Goal: Task Accomplishment & Management: Complete application form

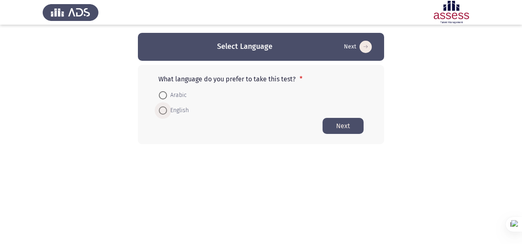
click at [171, 112] on span "English" at bounding box center [178, 110] width 22 height 10
click at [167, 112] on input "English" at bounding box center [163, 110] width 8 height 8
radio input "true"
click at [339, 123] on button "Next" at bounding box center [342, 125] width 41 height 16
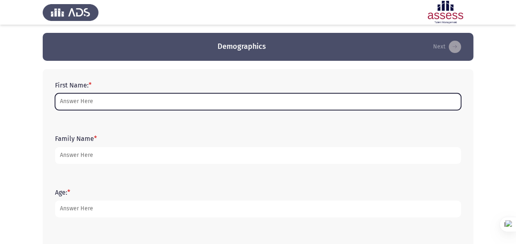
click at [186, 107] on input "First Name: *" at bounding box center [258, 101] width 406 height 17
type input "[PERSON_NAME]"
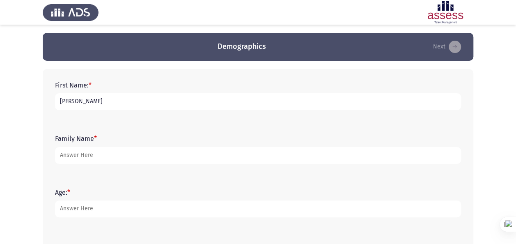
click at [167, 114] on div "First Name: * [PERSON_NAME]" at bounding box center [258, 95] width 414 height 37
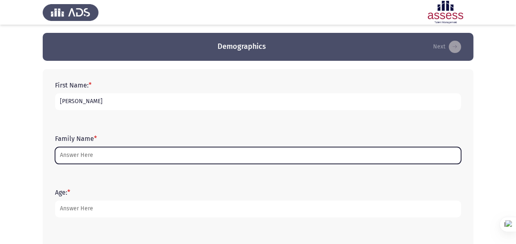
click at [159, 151] on input "Family Name *" at bounding box center [258, 155] width 406 height 17
click at [159, 153] on input "Family Name *" at bounding box center [258, 155] width 406 height 17
type input "ُ"
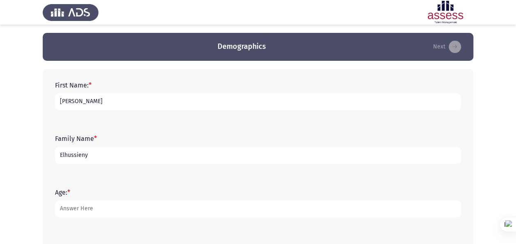
type input "Elhussieny"
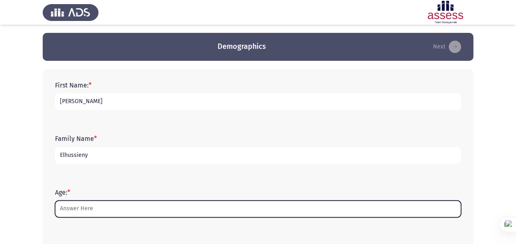
click at [134, 209] on input "Age: *" at bounding box center [258, 208] width 406 height 17
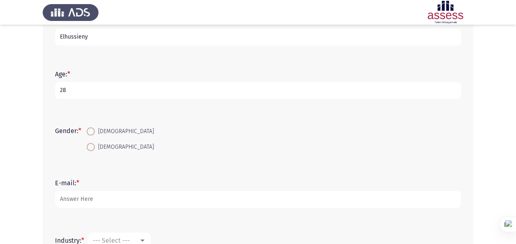
scroll to position [164, 0]
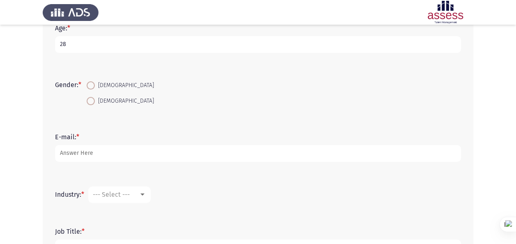
type input "28"
click at [96, 79] on mat-radio-button "[DEMOGRAPHIC_DATA]" at bounding box center [120, 85] width 78 height 15
click at [95, 82] on span at bounding box center [91, 85] width 8 height 8
click at [95, 82] on input "[DEMOGRAPHIC_DATA]" at bounding box center [91, 85] width 8 height 8
radio input "true"
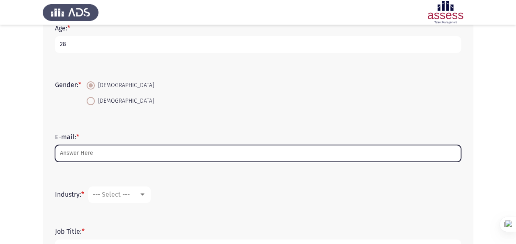
click at [115, 155] on input "E-mail: *" at bounding box center [258, 153] width 406 height 17
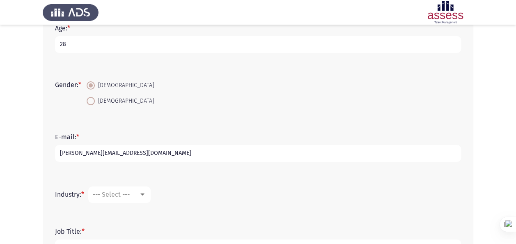
type input "[PERSON_NAME][EMAIL_ADDRESS][DOMAIN_NAME]"
click at [135, 194] on div "--- Select ---" at bounding box center [116, 194] width 46 height 8
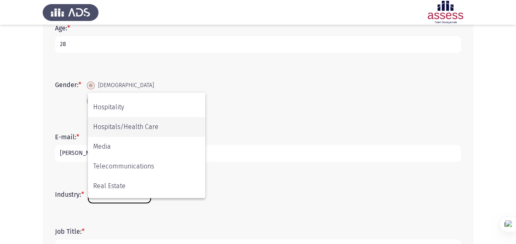
scroll to position [205, 0]
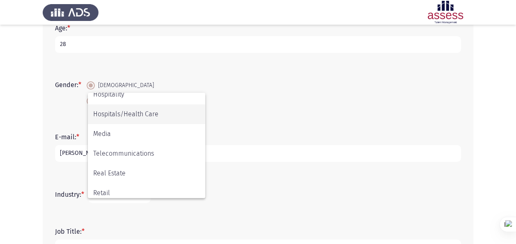
click at [130, 119] on span "Hospitals/Health Care" at bounding box center [146, 114] width 107 height 20
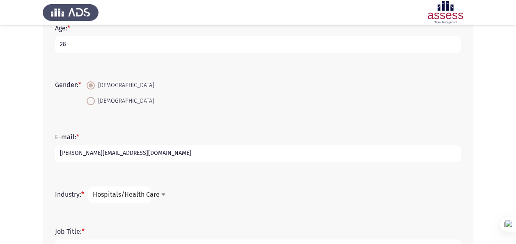
click at [137, 188] on mat-select "Hospitals/Health Care" at bounding box center [119, 194] width 62 height 16
click at [126, 203] on div "Industry: * Hospitals/Health Care" at bounding box center [258, 194] width 414 height 25
click at [135, 191] on span "Hospitals/Health Care" at bounding box center [126, 194] width 67 height 8
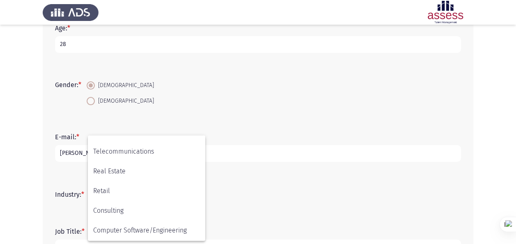
scroll to position [269, 0]
click at [263, 201] on div at bounding box center [258, 122] width 516 height 244
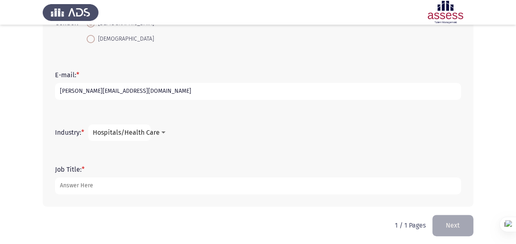
scroll to position [229, 0]
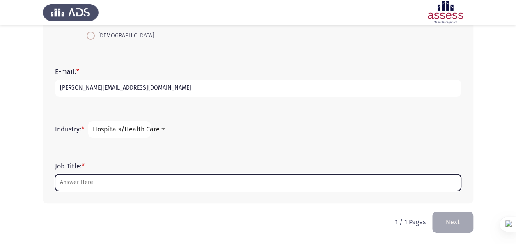
click at [159, 182] on input "Job Title: *" at bounding box center [258, 182] width 406 height 17
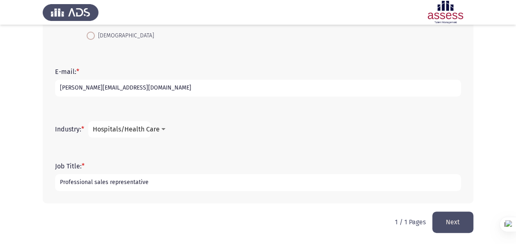
type input "Professional sales representative"
click at [468, 224] on button "Next" at bounding box center [452, 221] width 41 height 21
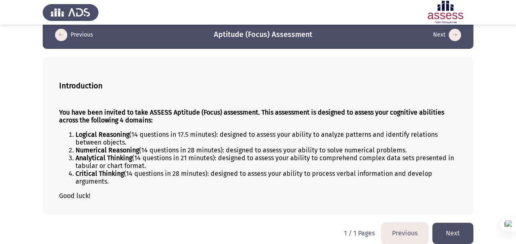
scroll to position [18, 0]
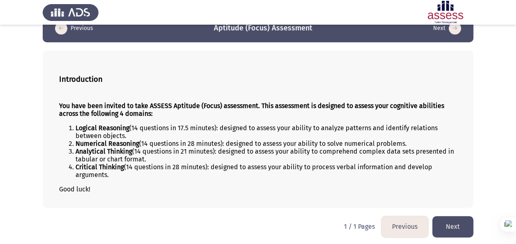
click at [466, 216] on button "Next" at bounding box center [452, 226] width 41 height 21
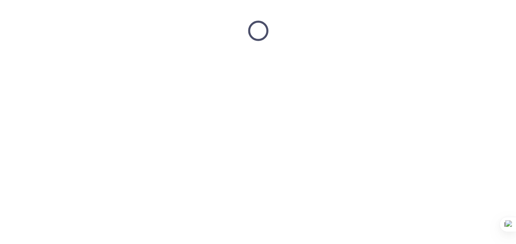
scroll to position [0, 0]
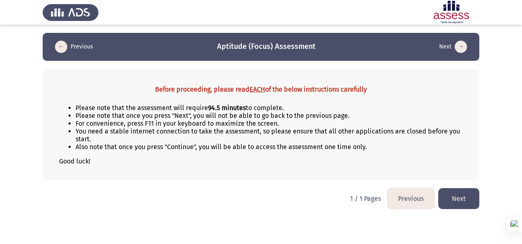
click at [465, 195] on button "Next" at bounding box center [458, 198] width 41 height 21
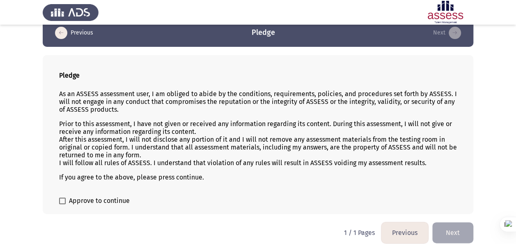
scroll to position [20, 0]
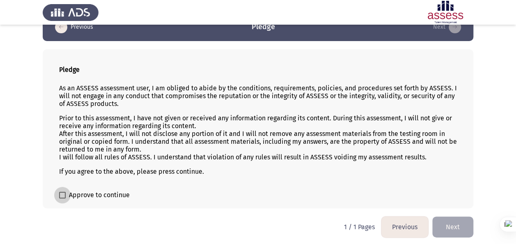
click at [93, 191] on span "Approve to continue" at bounding box center [99, 195] width 61 height 10
click at [62, 198] on input "Approve to continue" at bounding box center [62, 198] width 0 height 0
checkbox input "true"
click at [446, 223] on button "Next" at bounding box center [452, 226] width 41 height 21
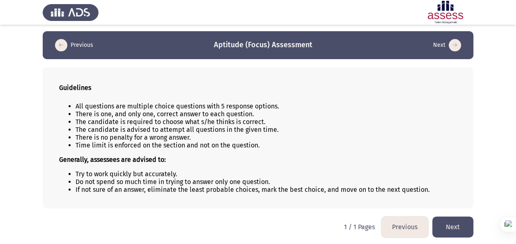
scroll to position [2, 0]
click at [462, 221] on button "Next" at bounding box center [452, 226] width 41 height 21
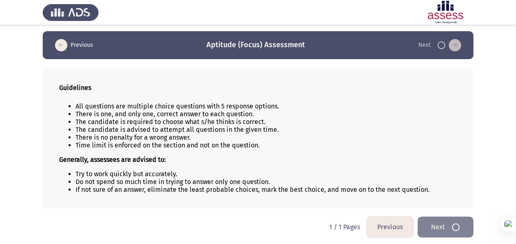
scroll to position [0, 0]
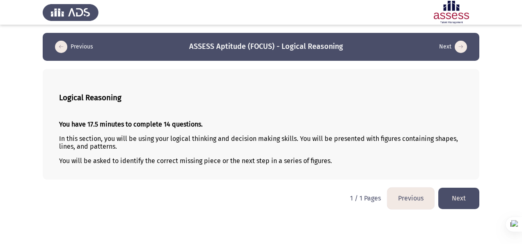
click at [456, 194] on button "Next" at bounding box center [458, 197] width 41 height 21
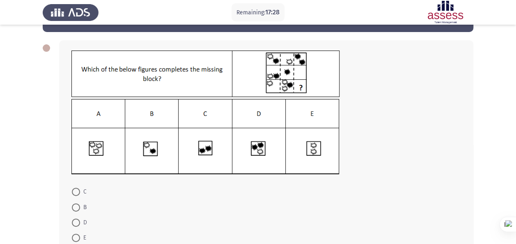
scroll to position [41, 0]
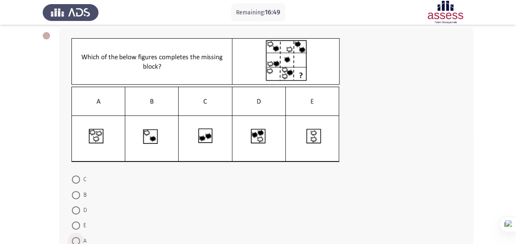
click at [78, 236] on label "A" at bounding box center [79, 241] width 15 height 10
click at [78, 237] on input "A" at bounding box center [76, 241] width 8 height 8
radio input "true"
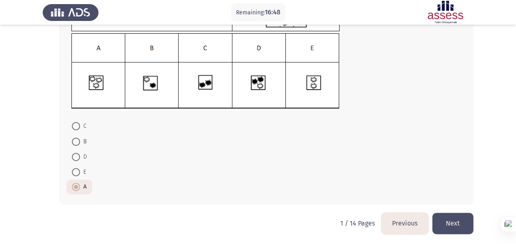
scroll to position [95, 0]
click at [448, 220] on button "Next" at bounding box center [452, 222] width 41 height 21
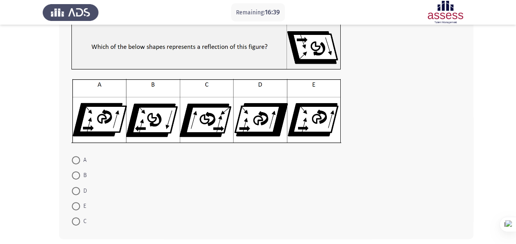
scroll to position [52, 0]
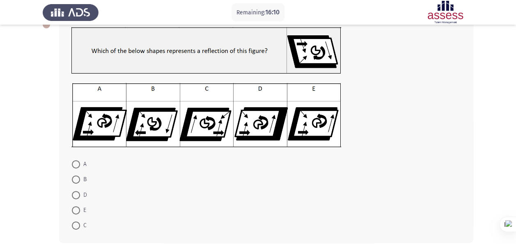
click at [75, 193] on span at bounding box center [76, 195] width 8 height 8
click at [75, 193] on input "D" at bounding box center [76, 195] width 8 height 8
radio input "true"
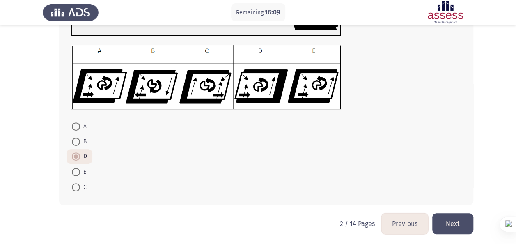
scroll to position [91, 0]
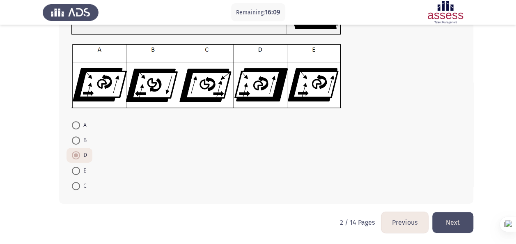
click at [456, 214] on button "Next" at bounding box center [452, 222] width 41 height 21
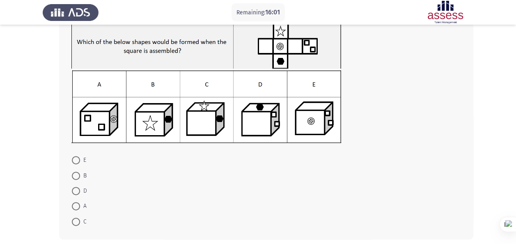
scroll to position [54, 0]
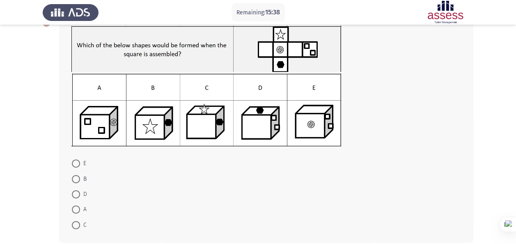
click at [75, 176] on span at bounding box center [76, 179] width 8 height 8
click at [75, 176] on input "B" at bounding box center [76, 179] width 8 height 8
radio input "true"
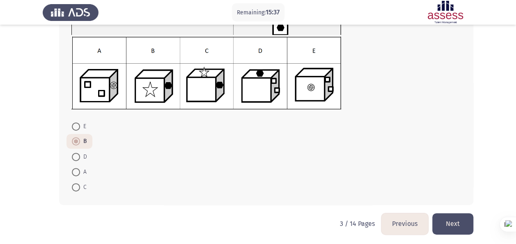
scroll to position [92, 0]
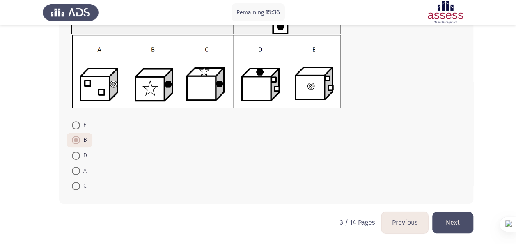
click at [447, 222] on button "Next" at bounding box center [452, 222] width 41 height 21
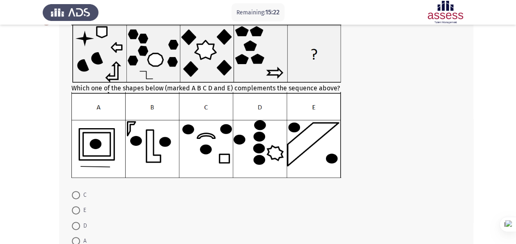
scroll to position [54, 0]
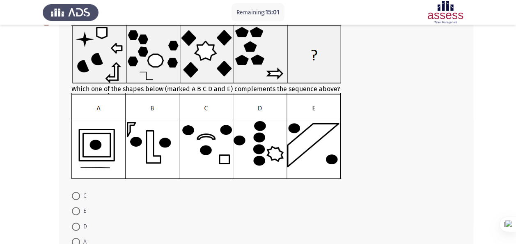
click at [72, 224] on span at bounding box center [76, 226] width 8 height 8
click at [72, 224] on input "D" at bounding box center [76, 226] width 8 height 8
radio input "true"
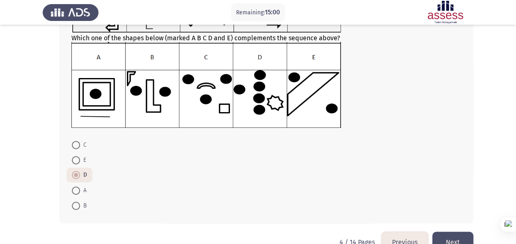
scroll to position [125, 0]
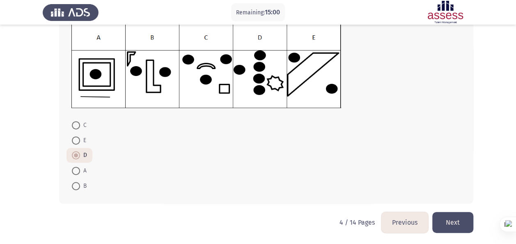
click at [464, 219] on button "Next" at bounding box center [452, 222] width 41 height 21
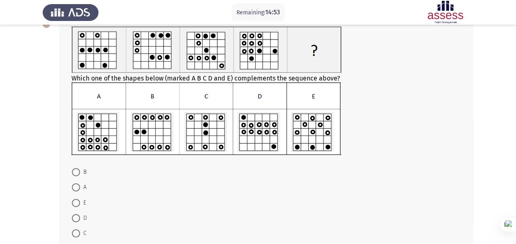
scroll to position [53, 0]
click at [78, 183] on span at bounding box center [76, 187] width 8 height 8
click at [78, 183] on input "A" at bounding box center [76, 187] width 8 height 8
radio input "true"
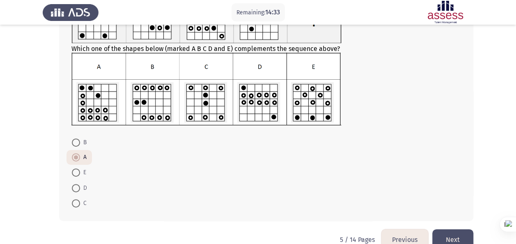
scroll to position [94, 0]
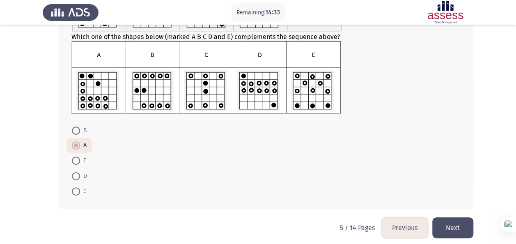
click at [450, 217] on button "Next" at bounding box center [452, 227] width 41 height 21
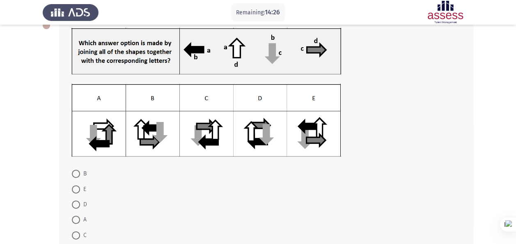
scroll to position [50, 0]
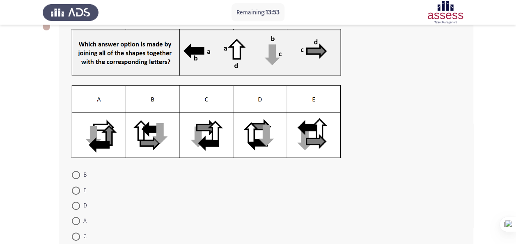
click at [75, 222] on span at bounding box center [76, 221] width 8 height 8
click at [75, 222] on input "A" at bounding box center [76, 221] width 8 height 8
radio input "true"
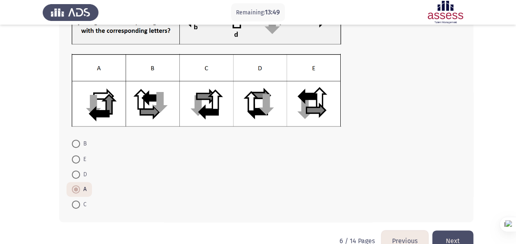
scroll to position [100, 0]
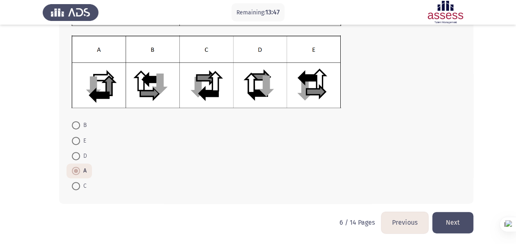
click at [463, 219] on button "Next" at bounding box center [452, 222] width 41 height 21
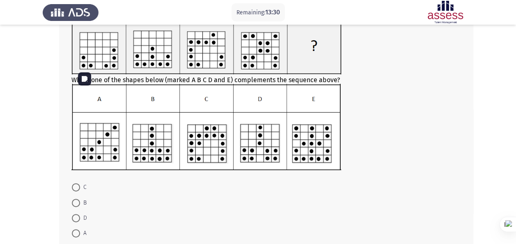
scroll to position [82, 0]
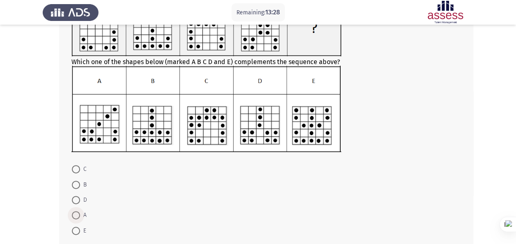
click at [73, 215] on span at bounding box center [76, 215] width 8 height 8
click at [73, 215] on input "A" at bounding box center [76, 215] width 8 height 8
radio input "true"
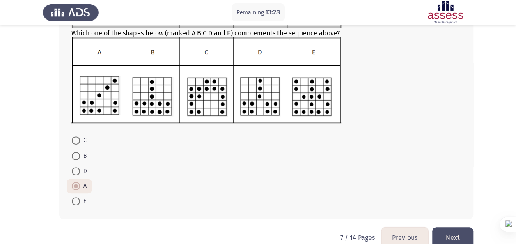
scroll to position [126, 0]
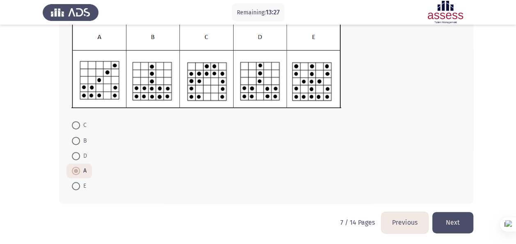
click at [452, 216] on button "Next" at bounding box center [452, 222] width 41 height 21
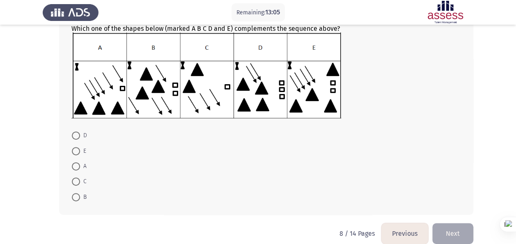
scroll to position [123, 0]
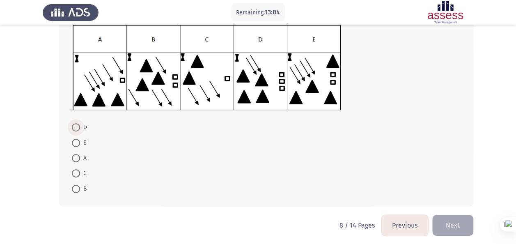
click at [75, 125] on span at bounding box center [76, 127] width 8 height 8
click at [75, 125] on input "D" at bounding box center [76, 127] width 8 height 8
radio input "true"
click at [443, 221] on button "Next" at bounding box center [452, 224] width 41 height 21
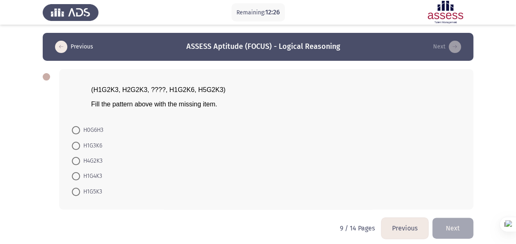
click at [75, 133] on span at bounding box center [76, 130] width 8 height 8
click at [75, 133] on input "H0G6H3" at bounding box center [76, 130] width 8 height 8
radio input "true"
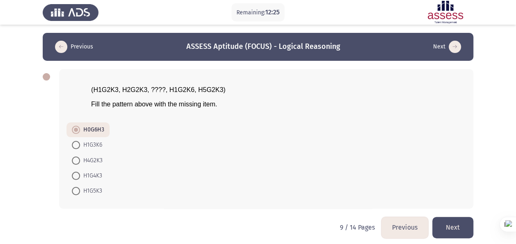
click at [451, 222] on button "Next" at bounding box center [452, 227] width 41 height 21
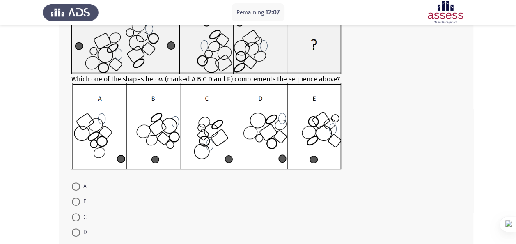
scroll to position [82, 0]
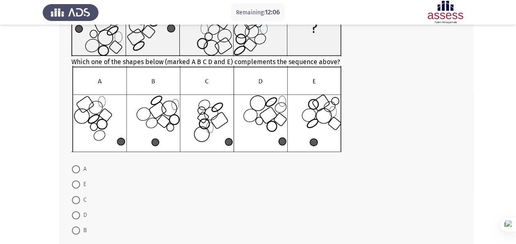
click at [77, 168] on span at bounding box center [76, 169] width 8 height 8
click at [77, 168] on input "A" at bounding box center [76, 169] width 8 height 8
radio input "true"
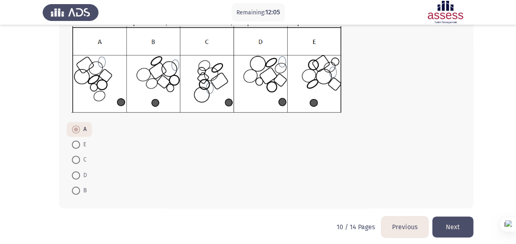
scroll to position [126, 0]
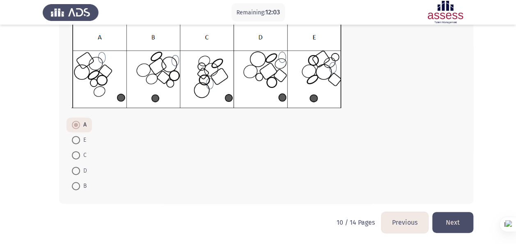
click at [443, 213] on button "Next" at bounding box center [452, 222] width 41 height 21
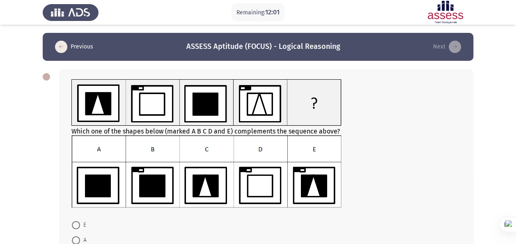
scroll to position [41, 0]
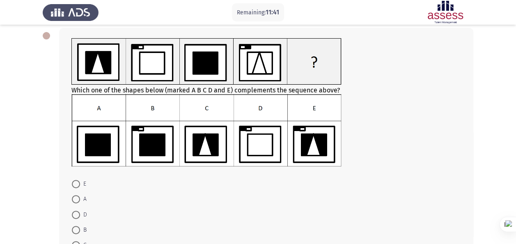
click at [76, 217] on span at bounding box center [76, 214] width 8 height 8
click at [76, 217] on input "D" at bounding box center [76, 214] width 8 height 8
radio input "true"
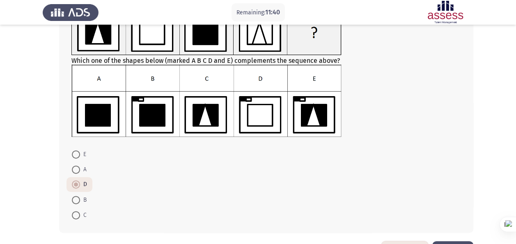
scroll to position [100, 0]
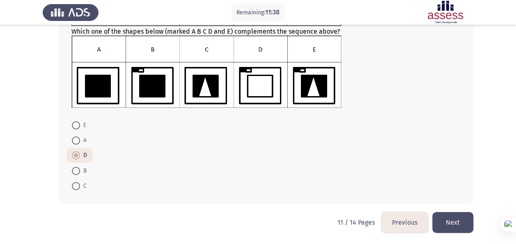
click at [449, 218] on button "Next" at bounding box center [452, 222] width 41 height 21
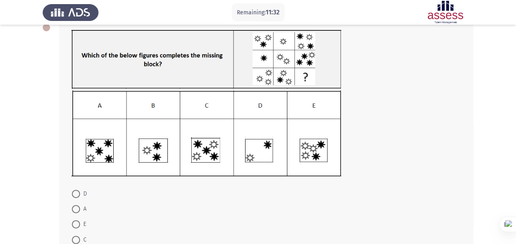
scroll to position [51, 0]
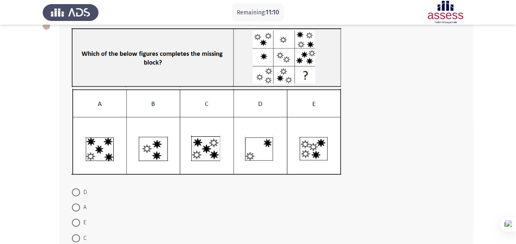
click at [85, 206] on span "A" at bounding box center [83, 207] width 7 height 10
click at [80, 206] on input "A" at bounding box center [76, 207] width 8 height 8
radio input "true"
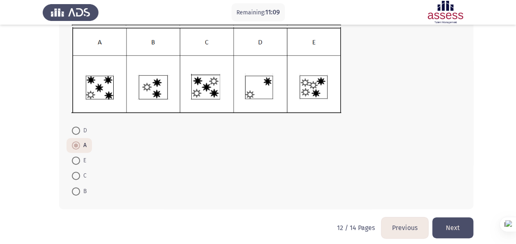
scroll to position [118, 0]
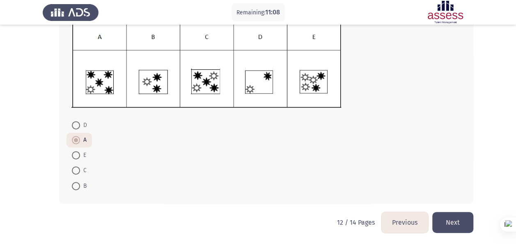
click at [463, 218] on button "Next" at bounding box center [452, 222] width 41 height 21
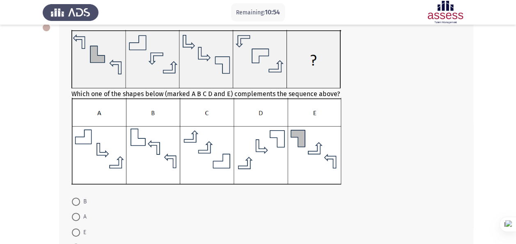
scroll to position [48, 0]
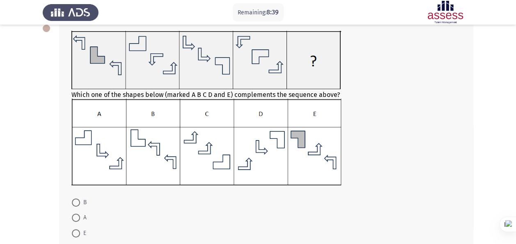
click at [75, 215] on span at bounding box center [76, 217] width 8 height 8
click at [75, 215] on input "A" at bounding box center [76, 217] width 8 height 8
radio input "true"
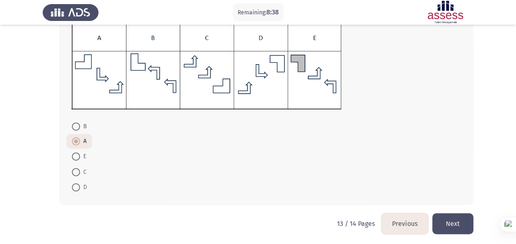
scroll to position [126, 0]
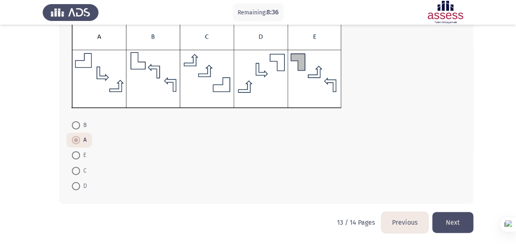
click at [462, 223] on button "Next" at bounding box center [452, 222] width 41 height 21
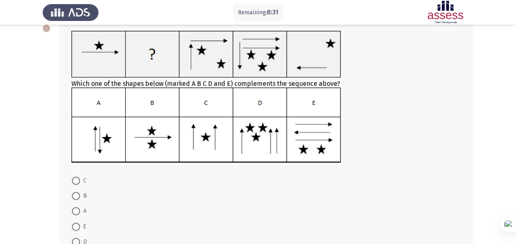
scroll to position [50, 0]
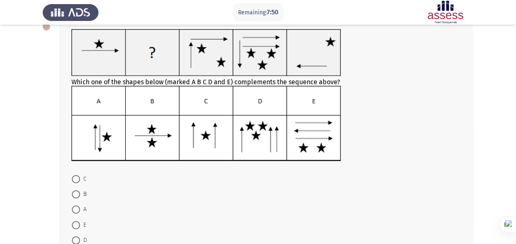
click at [76, 206] on span at bounding box center [76, 209] width 8 height 8
click at [76, 206] on input "A" at bounding box center [76, 209] width 8 height 8
radio input "true"
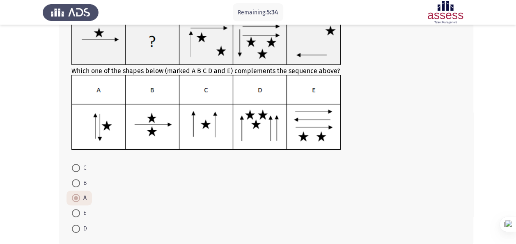
scroll to position [103, 0]
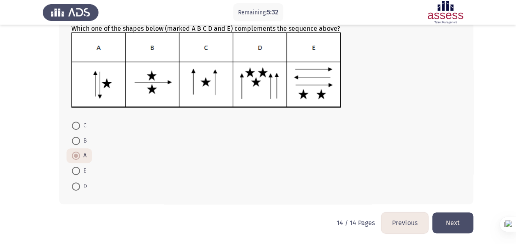
click at [452, 222] on button "Next" at bounding box center [452, 222] width 41 height 21
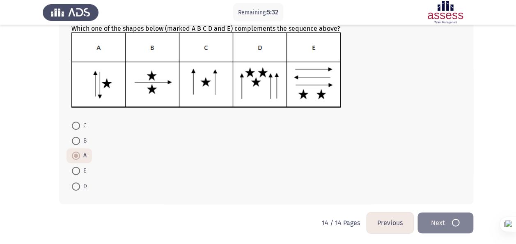
scroll to position [0, 0]
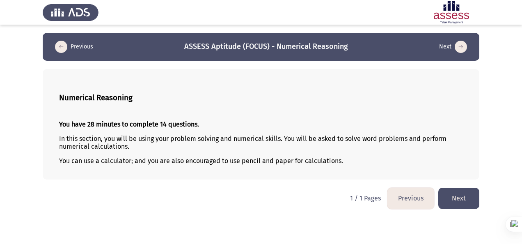
click at [462, 192] on button "Next" at bounding box center [458, 197] width 41 height 21
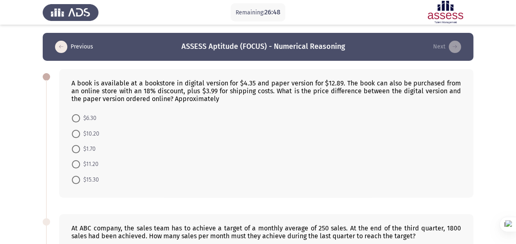
click at [75, 132] on span at bounding box center [76, 134] width 8 height 8
click at [75, 132] on input "$10.20" at bounding box center [76, 134] width 8 height 8
radio input "true"
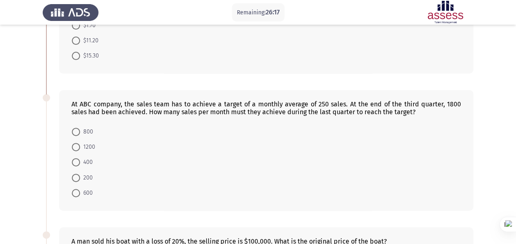
scroll to position [164, 0]
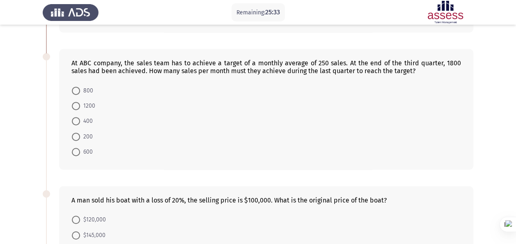
click at [79, 119] on span at bounding box center [76, 121] width 8 height 8
click at [79, 119] on input "400" at bounding box center [76, 121] width 8 height 8
radio input "true"
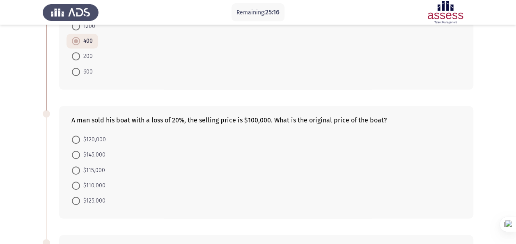
scroll to position [243, 0]
click at [80, 197] on span at bounding box center [76, 201] width 8 height 8
click at [80, 197] on input "$125,000" at bounding box center [76, 201] width 8 height 8
radio input "true"
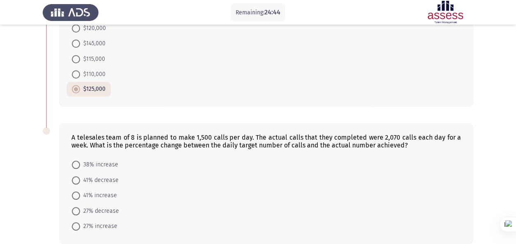
scroll to position [366, 0]
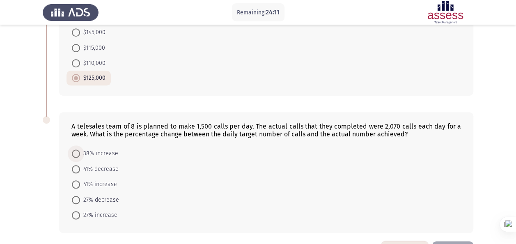
click at [78, 153] on span at bounding box center [76, 153] width 8 height 8
click at [78, 153] on input "38% increase" at bounding box center [76, 153] width 8 height 8
radio input "true"
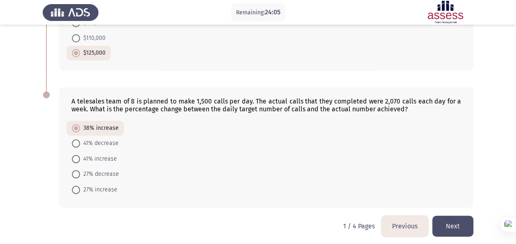
scroll to position [391, 0]
click at [450, 223] on button "Next" at bounding box center [452, 225] width 41 height 21
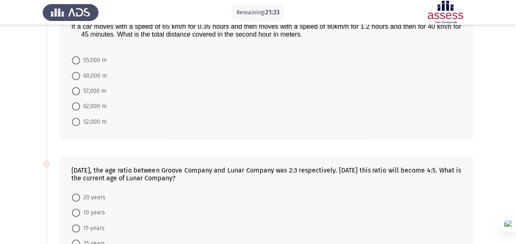
scroll to position [82, 0]
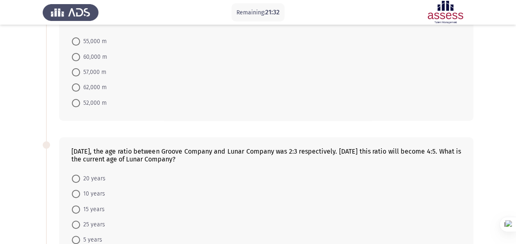
click at [80, 189] on span "10 years" at bounding box center [92, 194] width 25 height 10
click at [80, 190] on input "10 years" at bounding box center [76, 194] width 8 height 8
radio input "true"
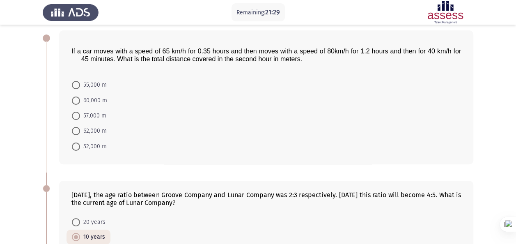
scroll to position [0, 0]
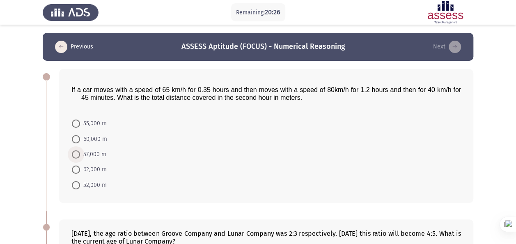
click at [75, 150] on span at bounding box center [76, 154] width 8 height 8
click at [75, 150] on input "57,000 m" at bounding box center [76, 154] width 8 height 8
radio input "true"
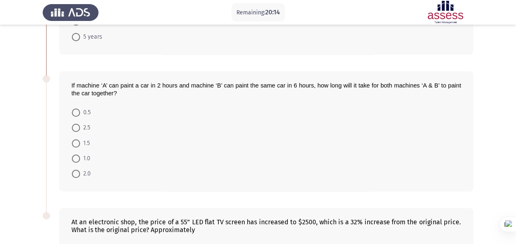
scroll to position [260, 0]
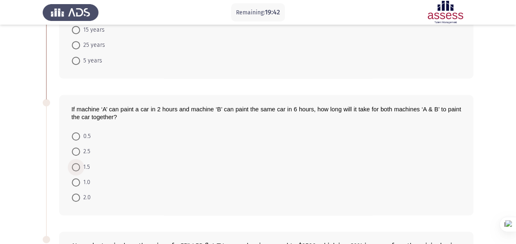
click at [77, 166] on span at bounding box center [76, 167] width 8 height 8
click at [77, 166] on input "1.5" at bounding box center [76, 167] width 8 height 8
radio input "true"
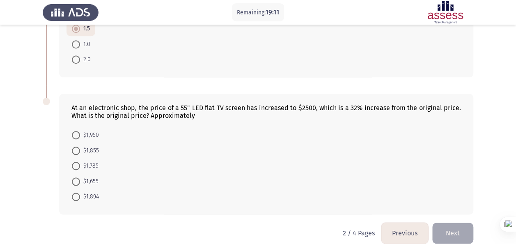
scroll to position [405, 0]
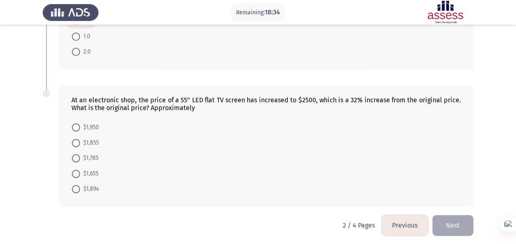
click at [76, 187] on span at bounding box center [76, 189] width 8 height 8
click at [76, 187] on input "$1,894" at bounding box center [76, 189] width 8 height 8
radio input "true"
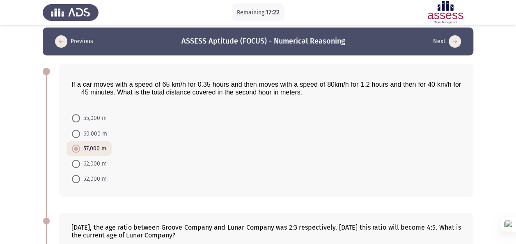
scroll to position [0, 0]
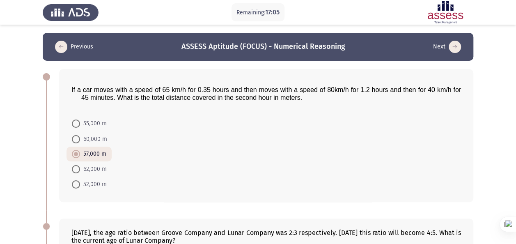
click at [77, 126] on span at bounding box center [76, 123] width 8 height 8
click at [77, 126] on input "55,000 m" at bounding box center [76, 123] width 8 height 8
radio input "true"
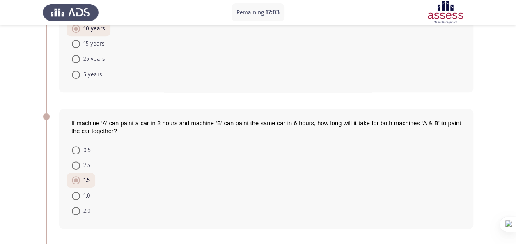
scroll to position [404, 0]
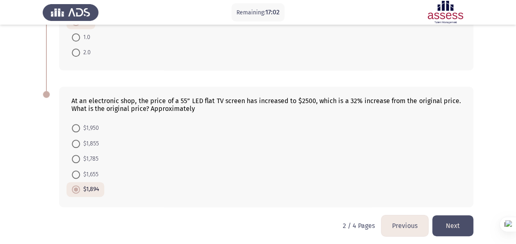
click at [451, 218] on button "Next" at bounding box center [452, 225] width 41 height 21
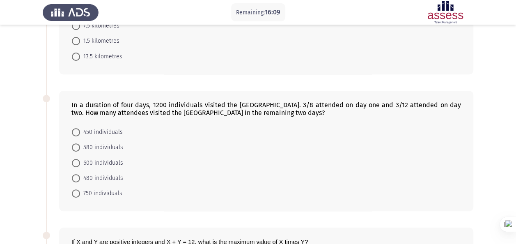
scroll to position [0, 0]
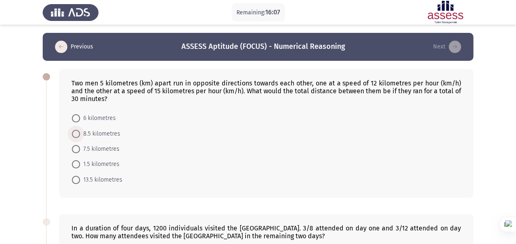
click at [79, 134] on span at bounding box center [76, 134] width 8 height 8
click at [79, 134] on input "8.5 kilometres" at bounding box center [76, 134] width 8 height 8
radio input "true"
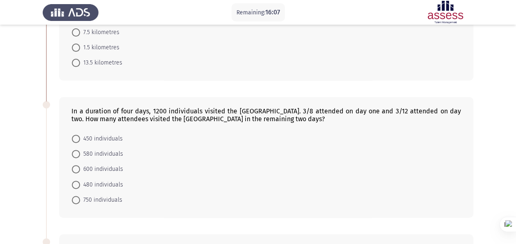
scroll to position [123, 0]
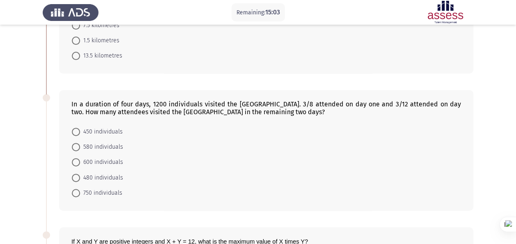
click at [75, 132] on span at bounding box center [76, 132] width 8 height 8
click at [75, 132] on input "450 individuals" at bounding box center [76, 132] width 8 height 8
radio input "true"
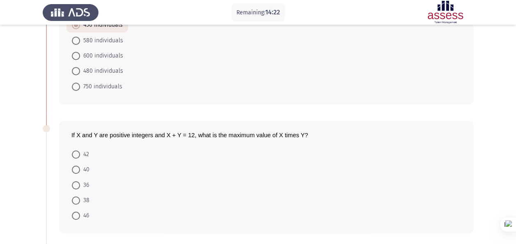
scroll to position [246, 0]
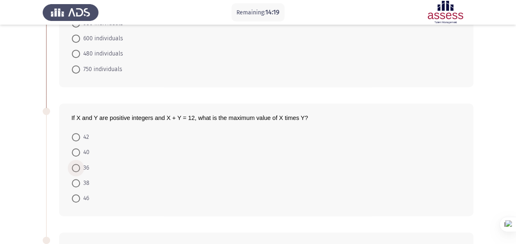
click at [75, 168] on span at bounding box center [76, 168] width 8 height 8
click at [75, 168] on input "36" at bounding box center [76, 168] width 8 height 8
radio input "true"
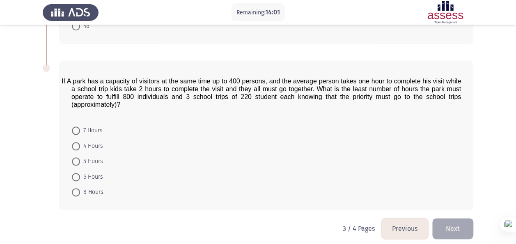
scroll to position [420, 0]
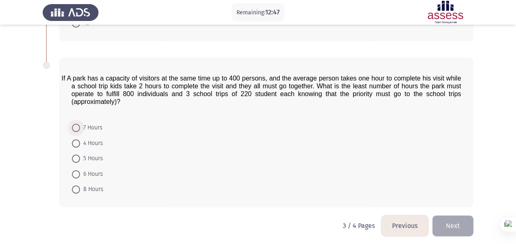
click at [85, 124] on span "7 Hours" at bounding box center [91, 128] width 23 height 10
click at [80, 124] on input "7 Hours" at bounding box center [76, 127] width 8 height 8
radio input "true"
click at [463, 217] on button "Next" at bounding box center [452, 225] width 41 height 21
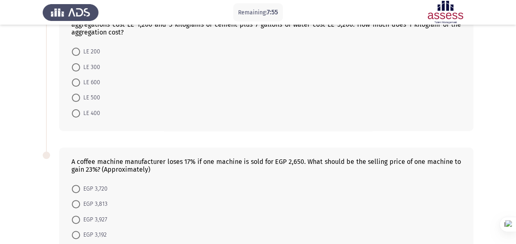
scroll to position [137, 0]
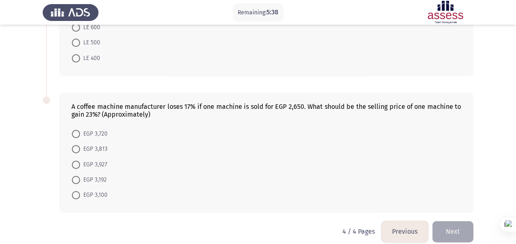
click at [75, 160] on span at bounding box center [76, 164] width 8 height 8
click at [75, 160] on input "EGP 3,927" at bounding box center [76, 164] width 8 height 8
radio input "true"
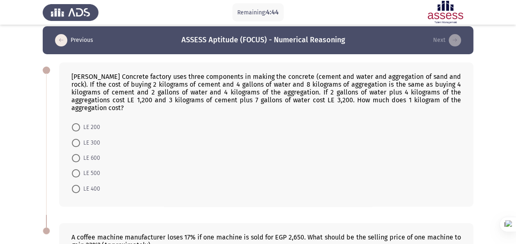
scroll to position [0, 0]
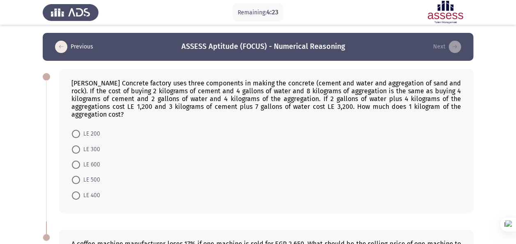
click at [80, 191] on span at bounding box center [76, 195] width 8 height 8
click at [80, 191] on input "LE 400" at bounding box center [76, 195] width 8 height 8
radio input "true"
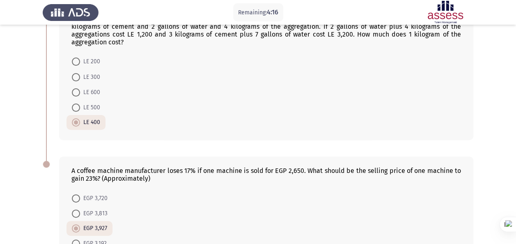
scroll to position [136, 0]
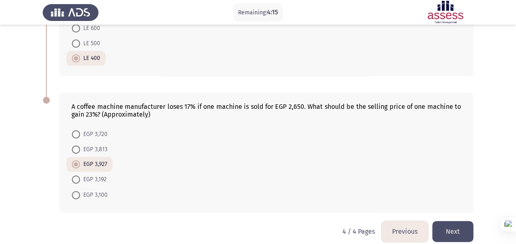
click at [461, 221] on button "Next" at bounding box center [452, 231] width 41 height 21
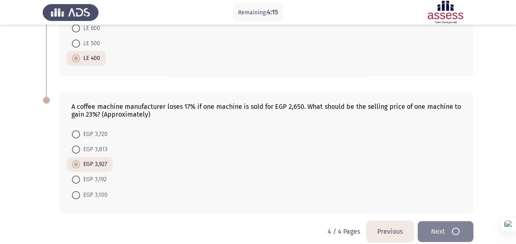
scroll to position [0, 0]
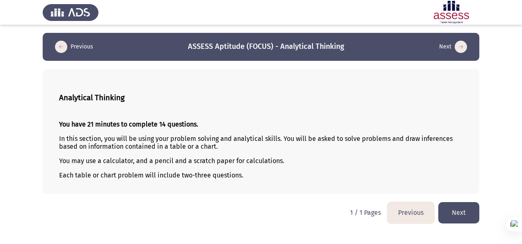
click at [455, 215] on button "Next" at bounding box center [458, 212] width 41 height 21
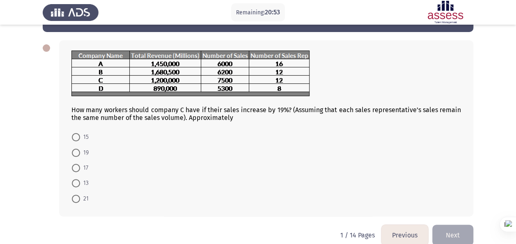
scroll to position [41, 0]
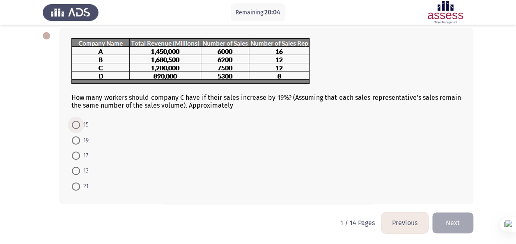
click at [78, 123] on span at bounding box center [76, 125] width 8 height 8
click at [78, 123] on input "15" at bounding box center [76, 125] width 8 height 8
radio input "true"
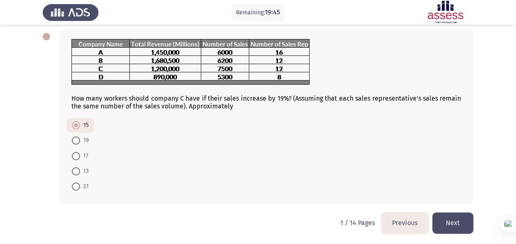
click at [447, 219] on button "Next" at bounding box center [452, 222] width 41 height 21
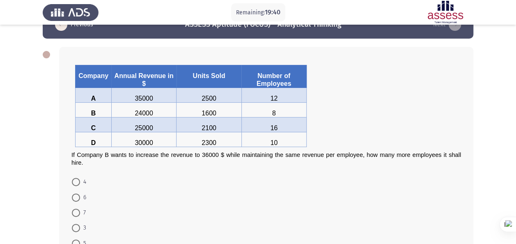
scroll to position [41, 0]
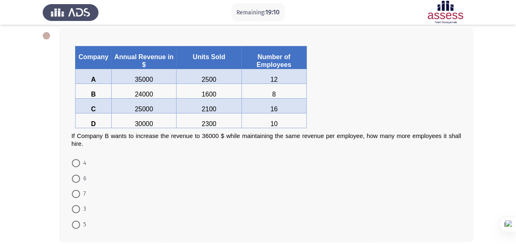
click at [80, 161] on span at bounding box center [76, 163] width 8 height 8
click at [80, 161] on input "4" at bounding box center [76, 163] width 8 height 8
radio input "true"
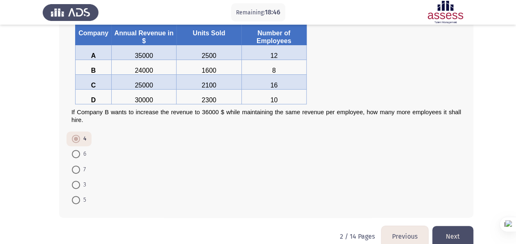
scroll to position [77, 0]
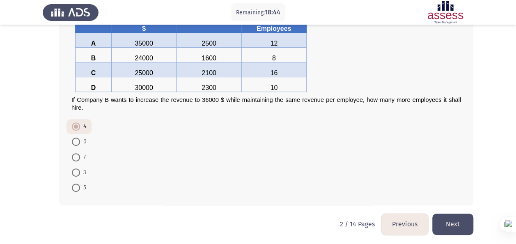
click at [452, 224] on button "Next" at bounding box center [452, 223] width 41 height 21
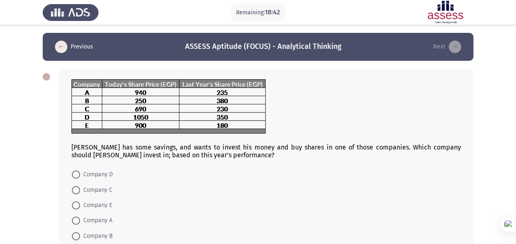
scroll to position [41, 0]
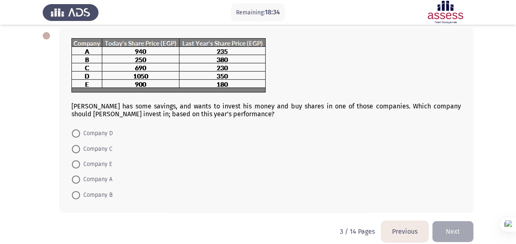
click at [407, 233] on button "Previous" at bounding box center [404, 231] width 47 height 21
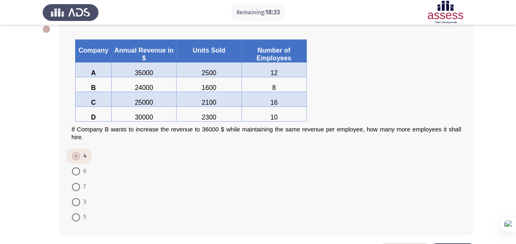
scroll to position [77, 0]
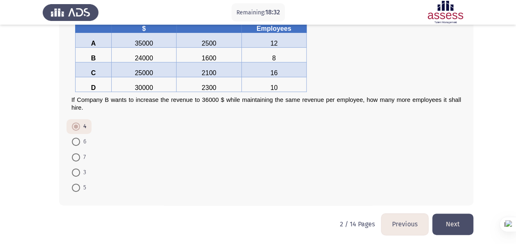
click at [450, 225] on button "Next" at bounding box center [452, 223] width 41 height 21
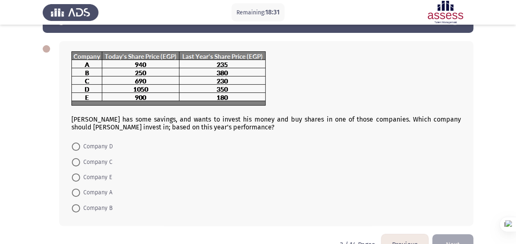
scroll to position [41, 0]
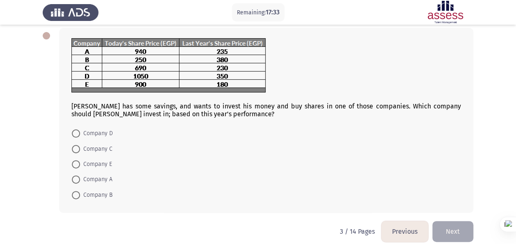
click at [75, 160] on span at bounding box center [76, 164] width 8 height 8
click at [75, 160] on input "Company E" at bounding box center [76, 164] width 8 height 8
radio input "true"
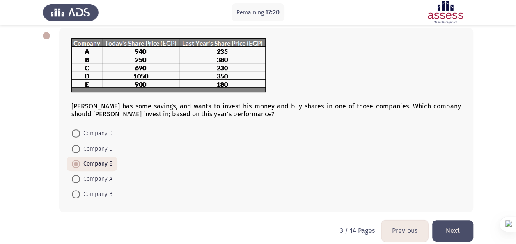
click at [438, 228] on button "Next" at bounding box center [452, 230] width 41 height 21
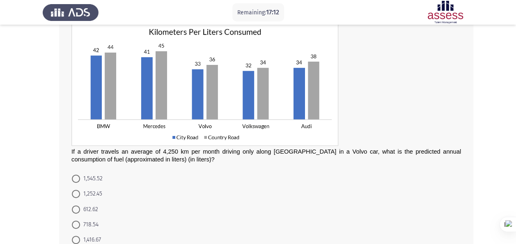
scroll to position [60, 0]
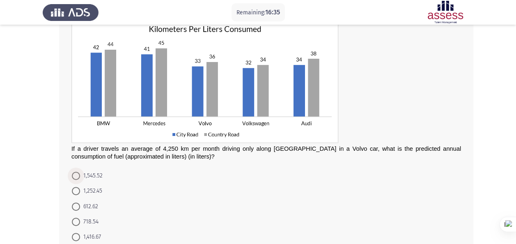
click at [75, 174] on span at bounding box center [76, 175] width 8 height 8
click at [75, 174] on input "1,545.52" at bounding box center [76, 175] width 8 height 8
radio input "true"
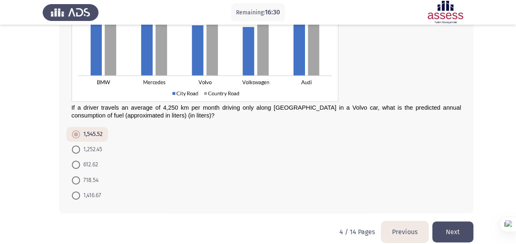
click at [451, 229] on button "Next" at bounding box center [452, 231] width 41 height 21
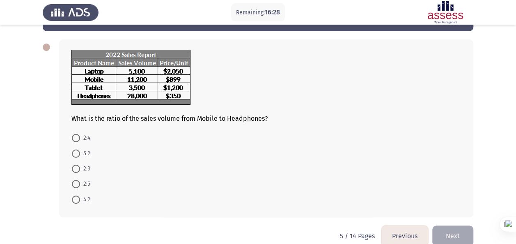
scroll to position [41, 0]
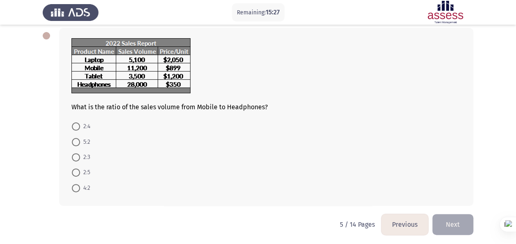
click at [76, 175] on span at bounding box center [76, 172] width 8 height 8
click at [76, 175] on input "2:5" at bounding box center [76, 172] width 8 height 8
radio input "true"
click at [444, 222] on button "Next" at bounding box center [452, 223] width 41 height 21
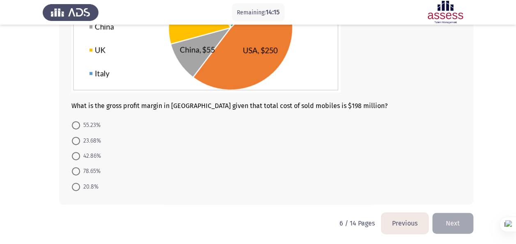
scroll to position [133, 0]
click at [80, 184] on span "20.8%" at bounding box center [89, 186] width 18 height 10
click at [80, 184] on input "20.8%" at bounding box center [76, 186] width 8 height 8
radio input "true"
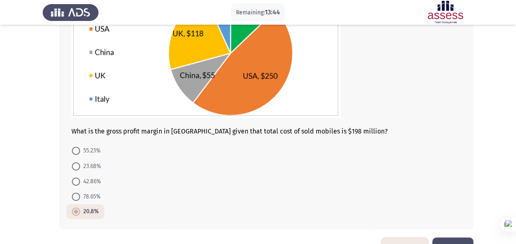
scroll to position [133, 0]
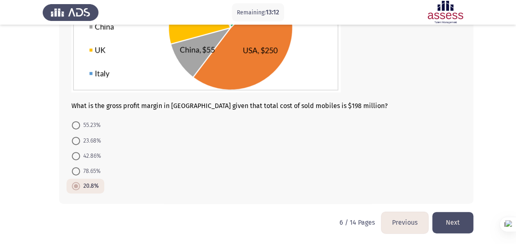
click at [462, 222] on button "Next" at bounding box center [452, 222] width 41 height 21
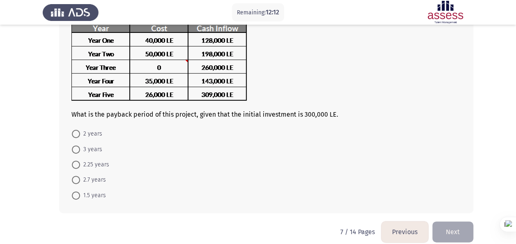
scroll to position [66, 0]
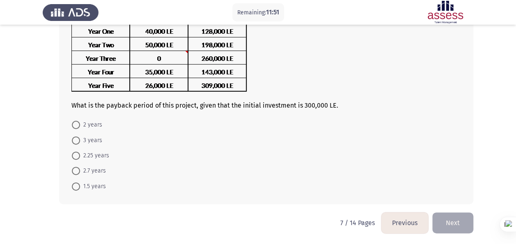
click at [77, 153] on span at bounding box center [76, 155] width 8 height 8
click at [77, 153] on input "2.25 years" at bounding box center [76, 155] width 8 height 8
radio input "true"
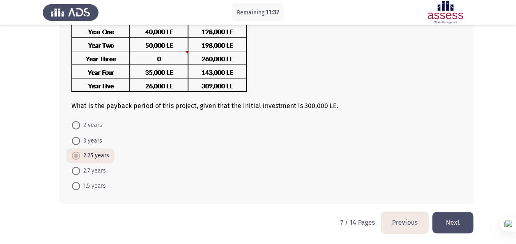
click at [439, 222] on button "Next" at bounding box center [452, 222] width 41 height 21
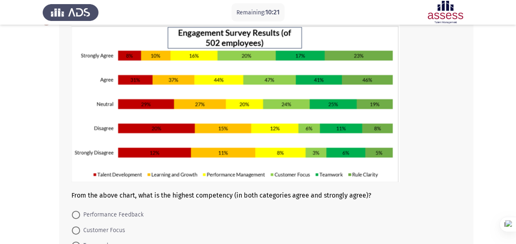
scroll to position [96, 0]
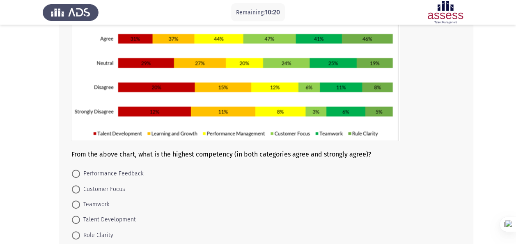
click at [118, 172] on span "Performance Feedback" at bounding box center [112, 174] width 64 height 10
click at [80, 172] on input "Performance Feedback" at bounding box center [76, 173] width 8 height 8
radio input "true"
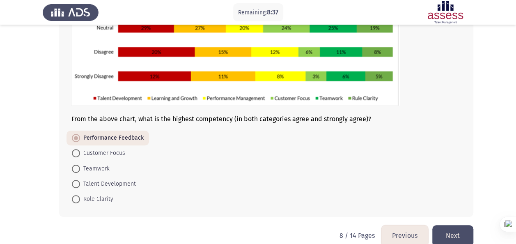
scroll to position [144, 0]
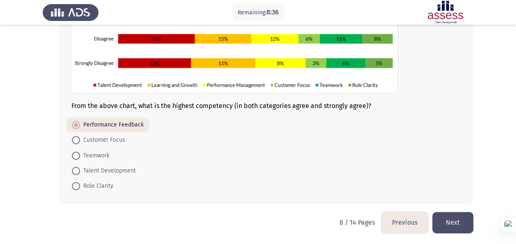
click at [457, 219] on button "Next" at bounding box center [452, 222] width 41 height 21
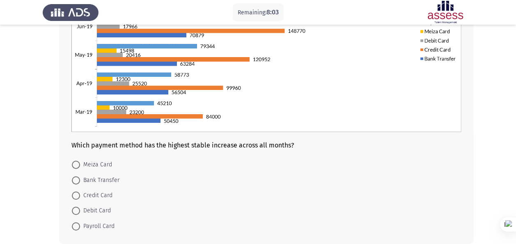
scroll to position [185, 0]
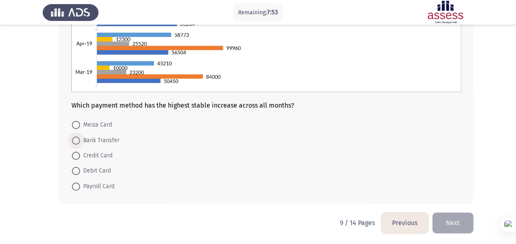
click at [73, 142] on span at bounding box center [76, 140] width 8 height 8
click at [73, 142] on input "Bank Transfer" at bounding box center [76, 140] width 8 height 8
radio input "true"
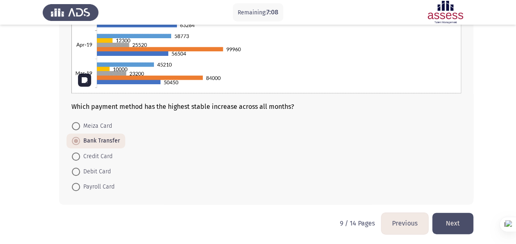
scroll to position [185, 0]
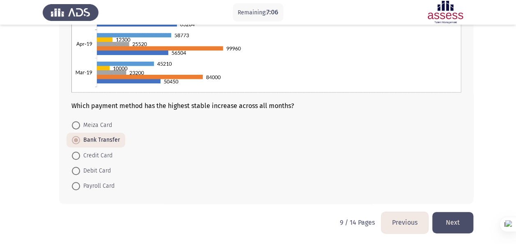
click at [454, 215] on button "Next" at bounding box center [452, 222] width 41 height 21
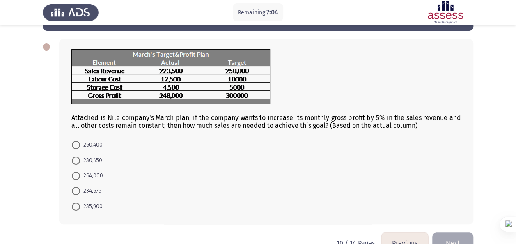
scroll to position [41, 0]
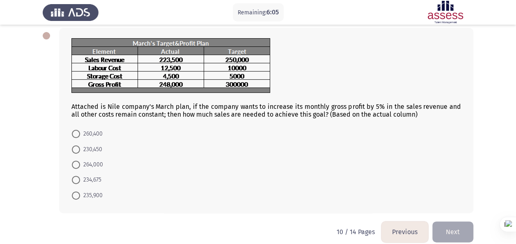
click at [77, 137] on span at bounding box center [76, 134] width 8 height 8
click at [77, 137] on input "260,400" at bounding box center [76, 134] width 8 height 8
radio input "true"
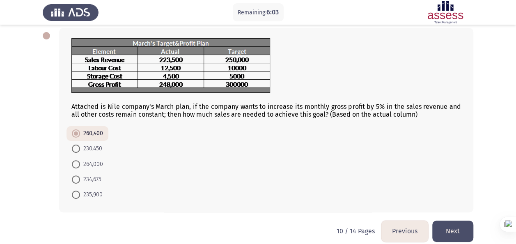
click at [446, 226] on button "Next" at bounding box center [452, 230] width 41 height 21
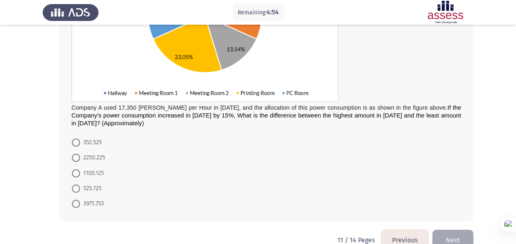
scroll to position [174, 0]
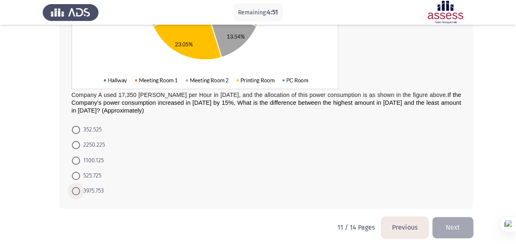
click at [80, 192] on span "3975.753" at bounding box center [92, 191] width 24 height 10
click at [80, 192] on input "3975.753" at bounding box center [76, 191] width 8 height 8
radio input "true"
click at [450, 229] on button "Next" at bounding box center [452, 226] width 41 height 21
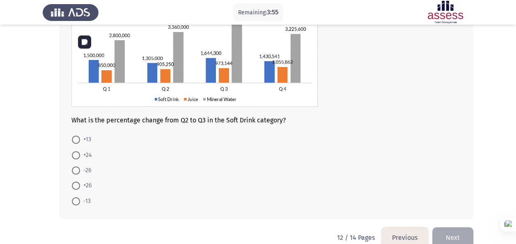
scroll to position [91, 0]
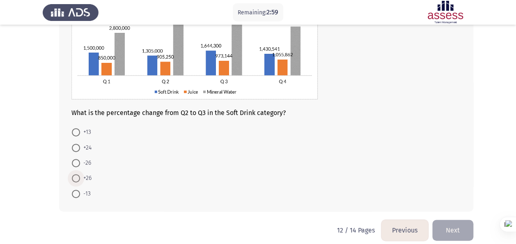
click at [75, 177] on span at bounding box center [76, 178] width 8 height 8
click at [75, 177] on input "+26" at bounding box center [76, 178] width 8 height 8
radio input "true"
click at [456, 230] on button "Next" at bounding box center [452, 229] width 41 height 21
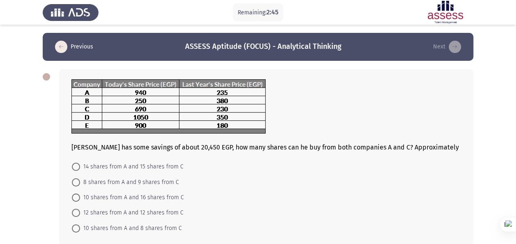
scroll to position [41, 0]
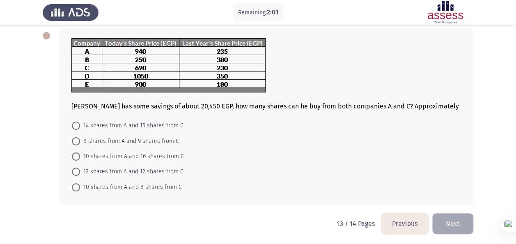
click at [137, 155] on span "10 shares from A and 16 shares from C" at bounding box center [132, 156] width 104 height 10
click at [80, 155] on input "10 shares from A and 16 shares from C" at bounding box center [76, 156] width 8 height 8
radio input "true"
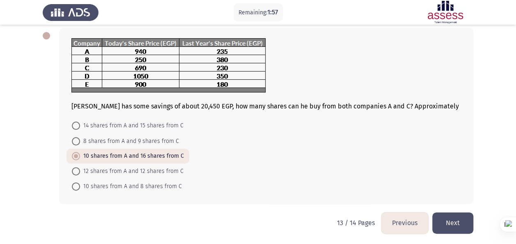
click at [452, 226] on button "Next" at bounding box center [452, 222] width 41 height 21
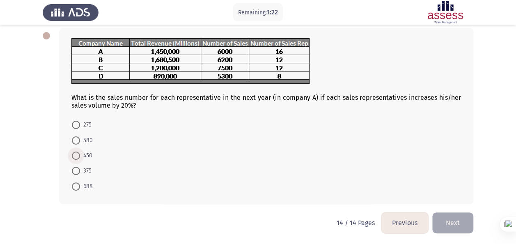
click at [73, 154] on span at bounding box center [76, 155] width 8 height 8
click at [73, 154] on input "450" at bounding box center [76, 155] width 8 height 8
radio input "true"
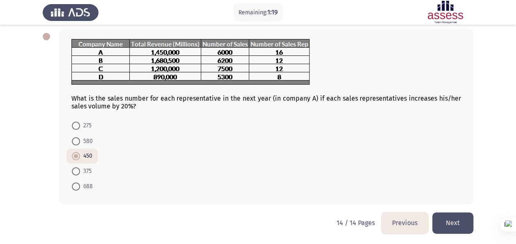
click at [461, 215] on button "Next" at bounding box center [452, 222] width 41 height 21
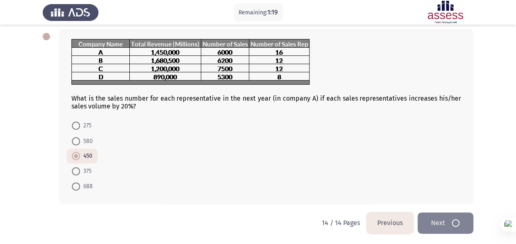
scroll to position [0, 0]
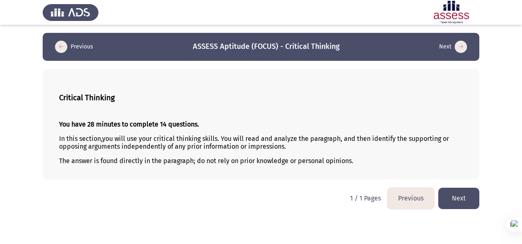
click at [458, 198] on button "Next" at bounding box center [458, 197] width 41 height 21
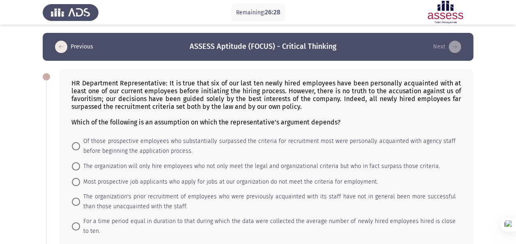
click at [75, 164] on span at bounding box center [76, 166] width 8 height 8
click at [75, 164] on input "The organization will only hire employees who not only meet the legal and organ…" at bounding box center [76, 166] width 8 height 8
radio input "true"
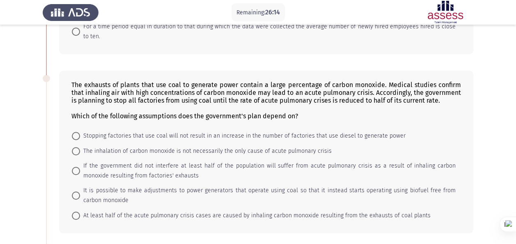
scroll to position [205, 0]
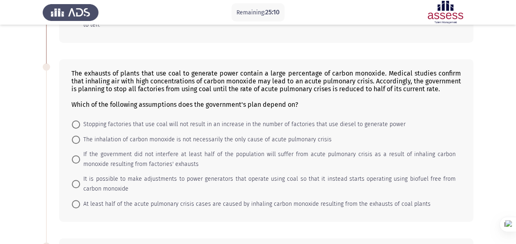
click at [79, 203] on span at bounding box center [76, 204] width 8 height 8
click at [79, 203] on input "At least half of the acute pulmonary crisis cases are caused by inhaling carbon…" at bounding box center [76, 204] width 8 height 8
radio input "true"
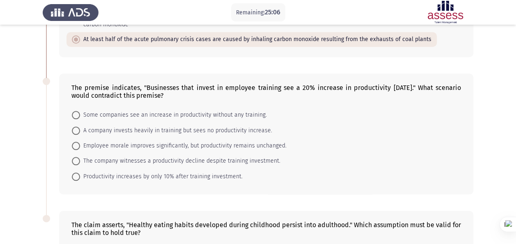
scroll to position [328, 0]
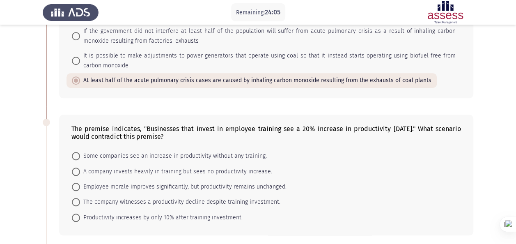
click at [232, 167] on span "A company invests heavily in training but sees no productivity increase." at bounding box center [176, 172] width 192 height 10
click at [80, 167] on input "A company invests heavily in training but sees no productivity increase." at bounding box center [76, 171] width 8 height 8
radio input "true"
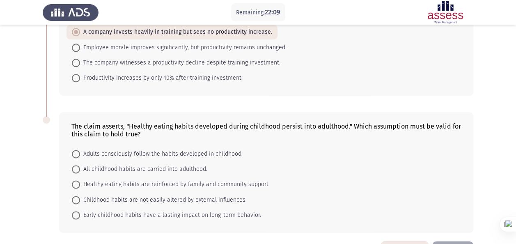
scroll to position [493, 0]
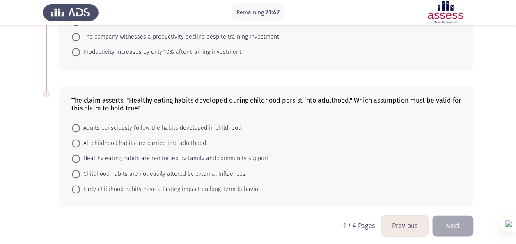
click at [129, 153] on span "Healthy eating habits are reinforced by family and community support." at bounding box center [175, 158] width 190 height 10
click at [80, 154] on input "Healthy eating habits are reinforced by family and community support." at bounding box center [76, 158] width 8 height 8
radio input "true"
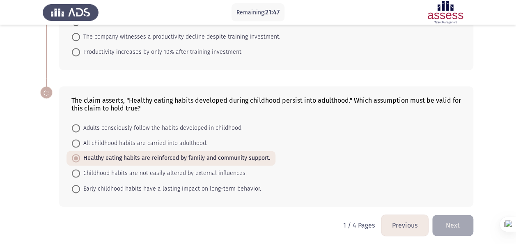
scroll to position [492, 0]
click at [102, 169] on span "Childhood habits are not easily altered by external influences." at bounding box center [163, 174] width 167 height 10
click at [80, 169] on input "Childhood habits are not easily altered by external influences." at bounding box center [76, 173] width 8 height 8
radio input "true"
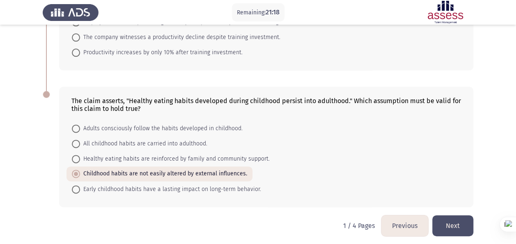
click at [454, 222] on button "Next" at bounding box center [452, 225] width 41 height 21
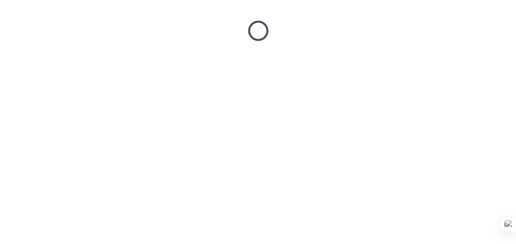
scroll to position [0, 0]
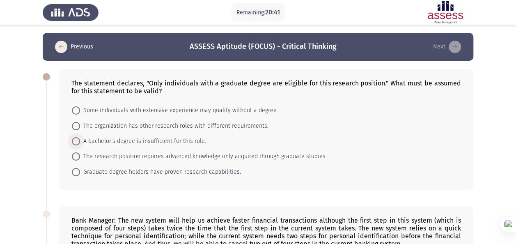
click at [79, 142] on span at bounding box center [76, 141] width 8 height 8
click at [79, 142] on input "A bachelor's degree is insufficient for this role." at bounding box center [76, 141] width 8 height 8
radio input "true"
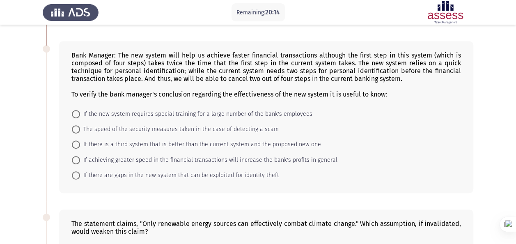
scroll to position [123, 0]
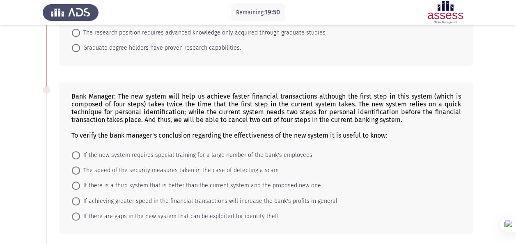
click at [80, 196] on label "If achieving greater speed in the financial transactions will increase the bank…" at bounding box center [204, 201] width 265 height 10
click at [80, 197] on input "If achieving greater speed in the financial transactions will increase the bank…" at bounding box center [76, 201] width 8 height 8
radio input "true"
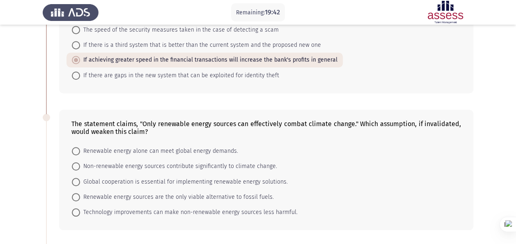
scroll to position [246, 0]
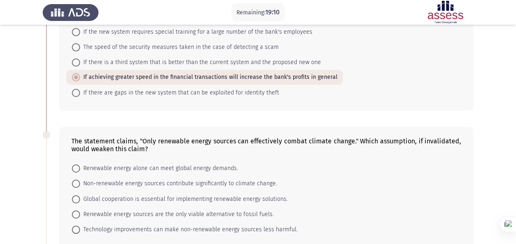
click at [117, 230] on span "Technology improvements can make non-renewable energy sources less harmful." at bounding box center [188, 229] width 217 height 10
click at [80, 230] on input "Technology improvements can make non-renewable energy sources less harmful." at bounding box center [76, 229] width 8 height 8
radio input "true"
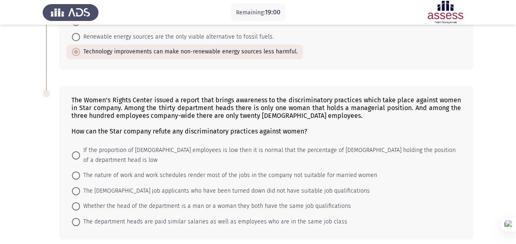
scroll to position [446, 0]
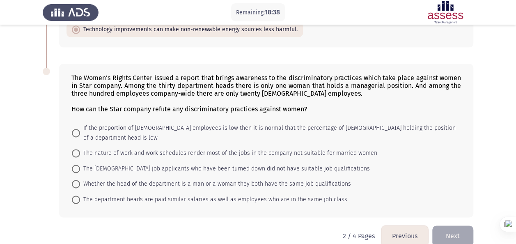
click at [98, 179] on span "Whether the head of the department is a man or a woman they both have the same …" at bounding box center [215, 184] width 271 height 10
click at [80, 180] on input "Whether the head of the department is a man or a woman they both have the same …" at bounding box center [76, 184] width 8 height 8
radio input "true"
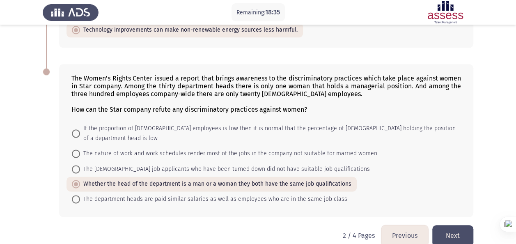
click at [453, 225] on button "Next" at bounding box center [452, 235] width 41 height 21
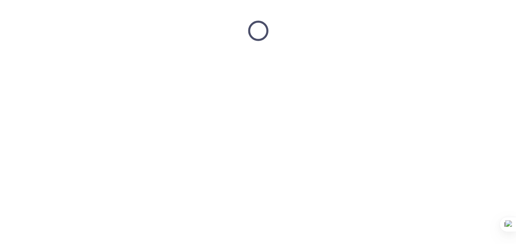
scroll to position [0, 0]
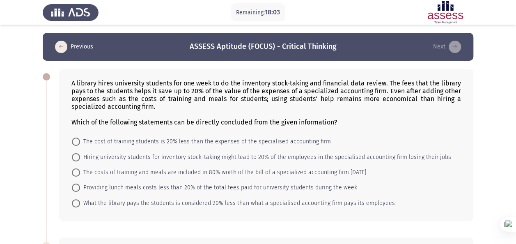
drag, startPoint x: 78, startPoint y: 145, endPoint x: 73, endPoint y: 144, distance: 5.1
click at [78, 145] on label "The cost of training students is 20% less than the expenses of the specialised …" at bounding box center [201, 142] width 259 height 10
click at [78, 145] on input "The cost of training students is 20% less than the expenses of the specialised …" at bounding box center [76, 141] width 8 height 8
radio input "true"
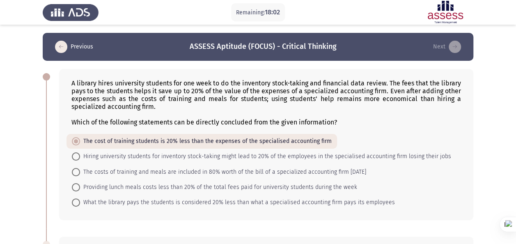
scroll to position [41, 0]
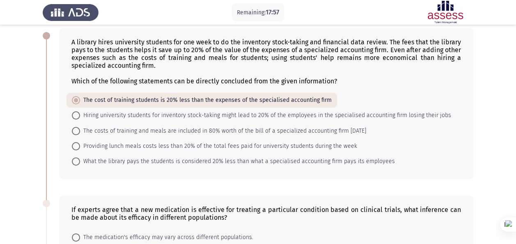
click at [74, 116] on span at bounding box center [76, 115] width 8 height 8
click at [74, 116] on input "Hiring university students for inventory stock-taking might lead to 20% of the …" at bounding box center [76, 115] width 8 height 8
radio input "true"
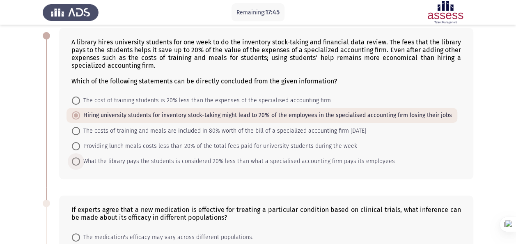
click at [76, 162] on span at bounding box center [76, 161] width 8 height 8
click at [76, 162] on input "What the library pays the students is considered 20% less than what a specialis…" at bounding box center [76, 161] width 8 height 8
radio input "true"
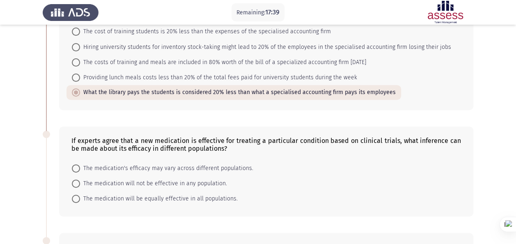
scroll to position [123, 0]
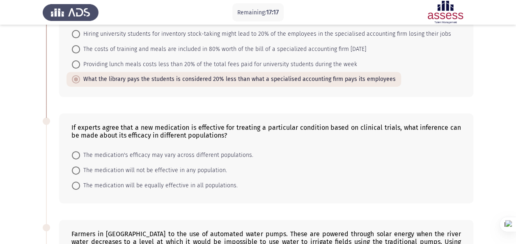
click at [111, 155] on span "The medication's efficacy may vary across different populations." at bounding box center [166, 155] width 173 height 10
click at [80, 155] on input "The medication's efficacy may vary across different populations." at bounding box center [76, 155] width 8 height 8
radio input "true"
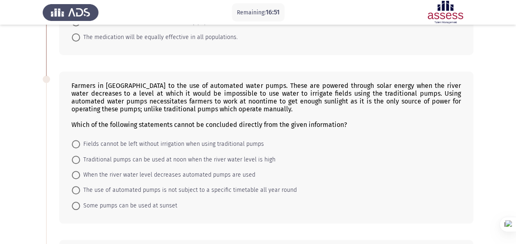
scroll to position [276, 0]
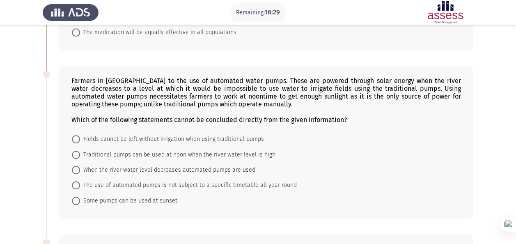
click at [208, 146] on mat-radio-button "Traditional pumps can be used at noon when the river water level is high" at bounding box center [173, 153] width 214 height 15
click at [203, 152] on span "Traditional pumps can be used at noon when the river water level is high" at bounding box center [177, 155] width 195 height 10
click at [80, 152] on input "Traditional pumps can be used at noon when the river water level is high" at bounding box center [76, 155] width 8 height 8
radio input "true"
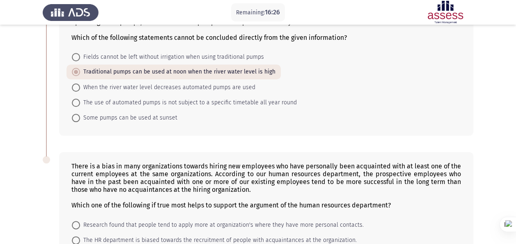
scroll to position [440, 0]
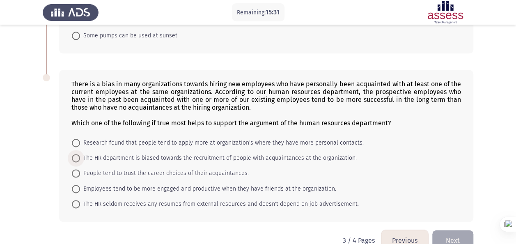
click at [150, 155] on span "The HR department is biased towards the recruitment of people with acquaintance…" at bounding box center [218, 158] width 276 height 10
click at [80, 155] on input "The HR department is biased towards the recruitment of people with acquaintance…" at bounding box center [76, 158] width 8 height 8
radio input "true"
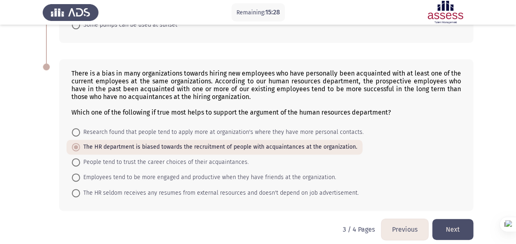
scroll to position [453, 0]
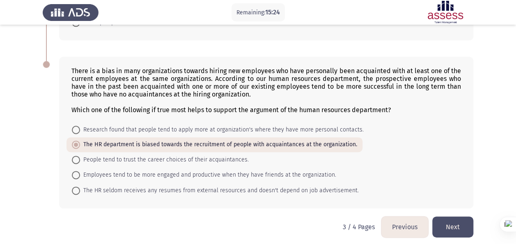
click at [456, 220] on button "Next" at bounding box center [452, 226] width 41 height 21
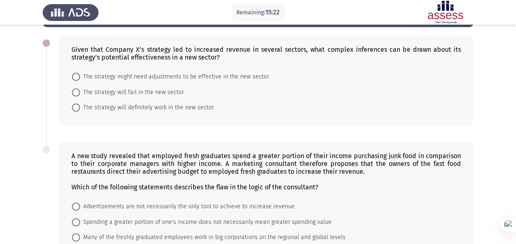
scroll to position [0, 0]
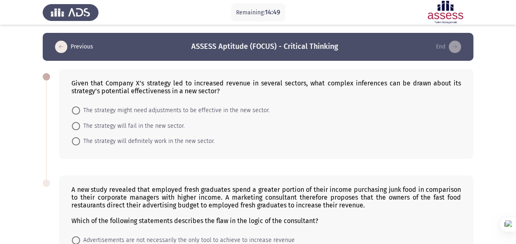
click at [110, 113] on span "The strategy might need adjustments to be effective in the new sector." at bounding box center [175, 110] width 190 height 10
click at [80, 113] on input "The strategy might need adjustments to be effective in the new sector." at bounding box center [76, 110] width 8 height 8
radio input "true"
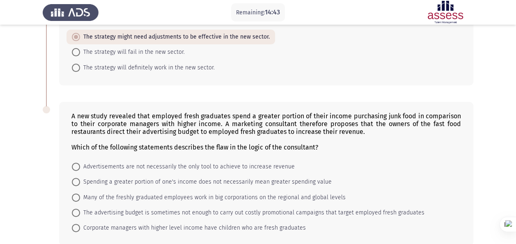
scroll to position [114, 0]
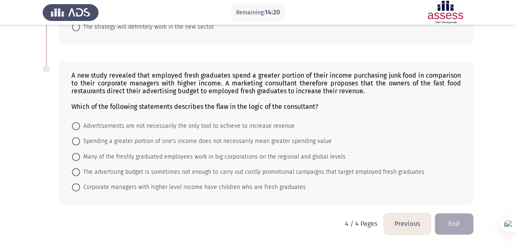
click at [80, 139] on span at bounding box center [76, 141] width 8 height 8
click at [80, 139] on input "Spending a greater portion of one's income does not necessarily mean greater sp…" at bounding box center [76, 141] width 8 height 8
radio input "true"
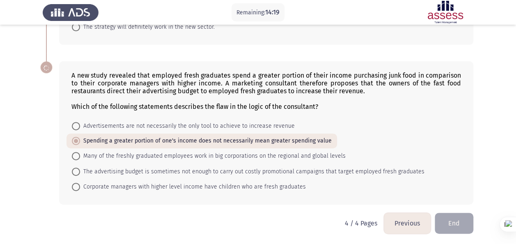
scroll to position [113, 0]
click at [395, 220] on button "Previous" at bounding box center [407, 223] width 47 height 21
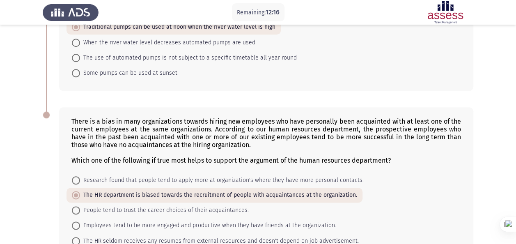
scroll to position [453, 0]
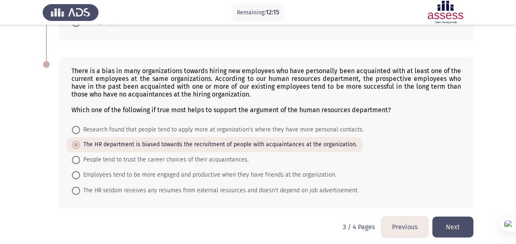
click at [447, 223] on button "Next" at bounding box center [452, 226] width 41 height 21
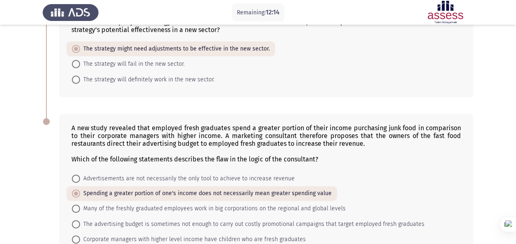
scroll to position [113, 0]
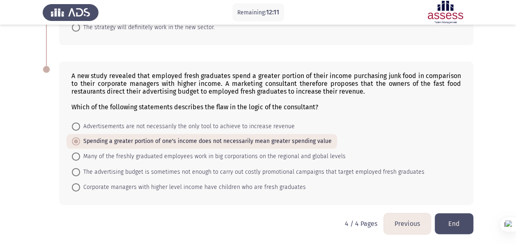
click at [459, 218] on button "End" at bounding box center [453, 223] width 39 height 21
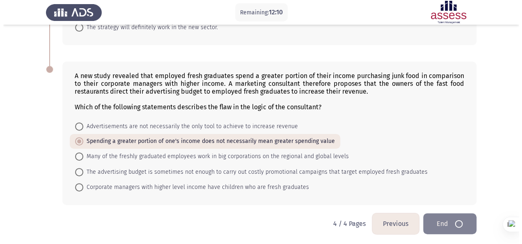
scroll to position [0, 0]
